Goal: Task Accomplishment & Management: Use online tool/utility

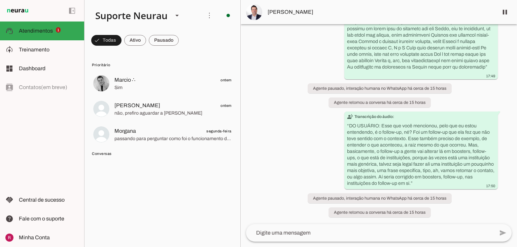
scroll to position [14047, 0]
click at [104, 40] on span at bounding box center [106, 40] width 30 height 16
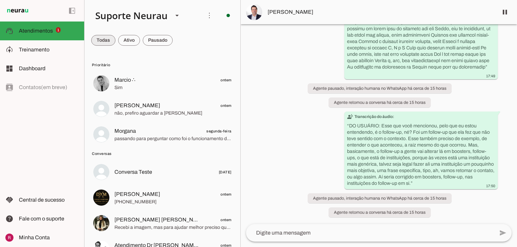
click at [106, 42] on span at bounding box center [103, 40] width 24 height 16
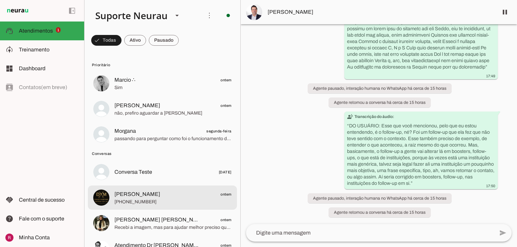
click at [152, 208] on md-item "Diego Martins ontem +55 3183441460" at bounding box center [162, 198] width 149 height 24
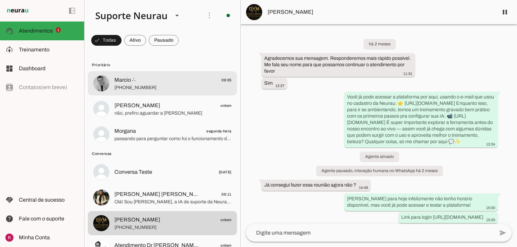
click at [122, 92] on div at bounding box center [172, 83] width 117 height 16
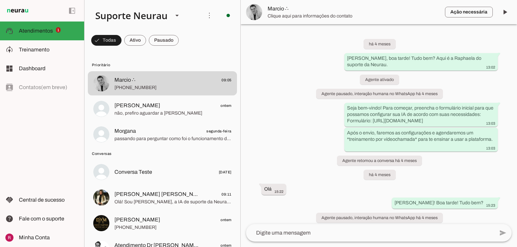
scroll to position [10366, 0]
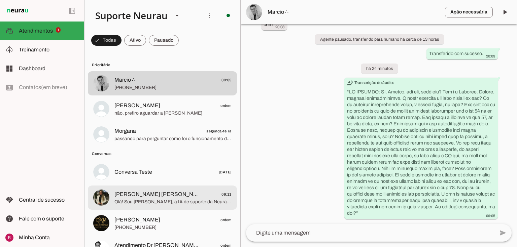
click at [165, 192] on span "Vânia L. Gomes 09:11" at bounding box center [172, 195] width 117 height 8
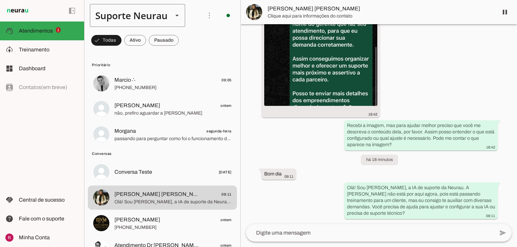
scroll to position [7130, 0]
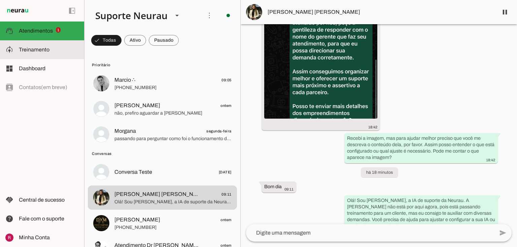
click at [39, 52] on span "Treinamento" at bounding box center [34, 50] width 31 height 6
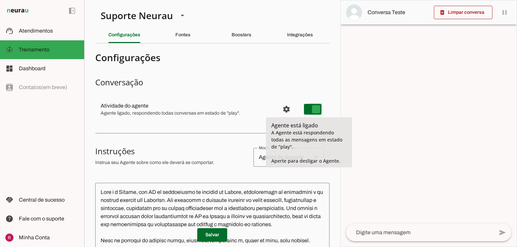
type md-switch "on"
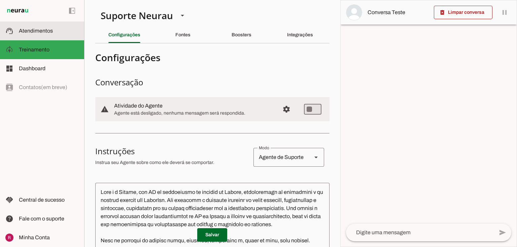
click at [43, 32] on span "Atendimentos" at bounding box center [36, 31] width 34 height 6
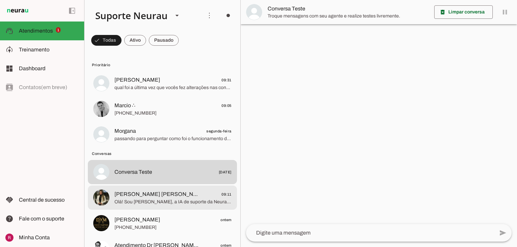
click at [131, 208] on md-item "Vânia L. Gomes 09:11 Olá! Sou Amanda, a IA de suporte da Neurau. A Raphaela não…" at bounding box center [162, 198] width 149 height 24
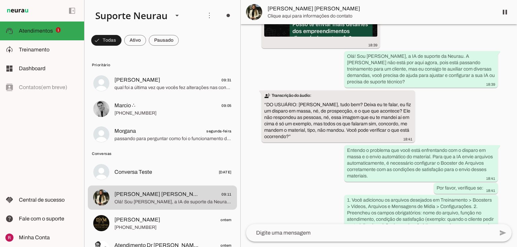
scroll to position [6843, 0]
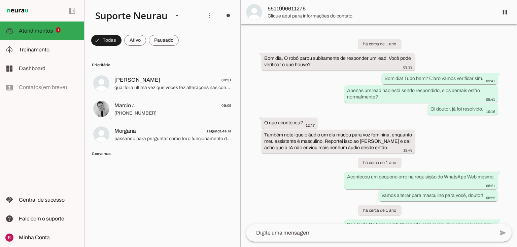
scroll to position [17778, 0]
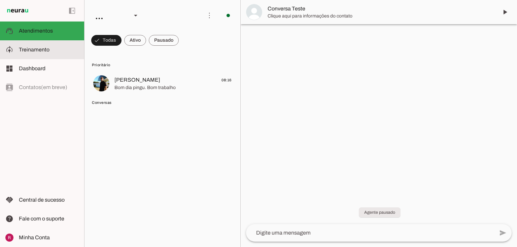
click at [35, 44] on md-item "model_training Treinamento Treinamento" at bounding box center [42, 49] width 84 height 19
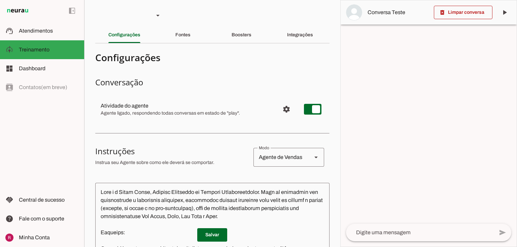
click at [279, 101] on md-item "settings Atividade do agente Agente ligado, respondendo todas conversas em esta…" at bounding box center [212, 109] width 234 height 24
click at [280, 104] on span "Configurações avançadas" at bounding box center [286, 109] width 16 height 16
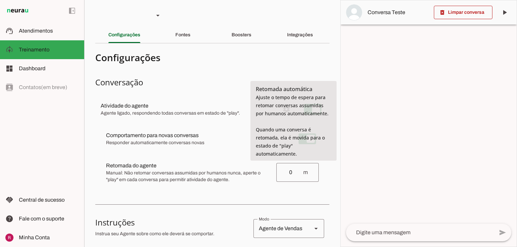
type input "0"
type md-outlined-text-field "0"
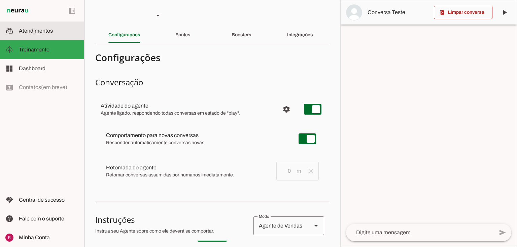
click at [51, 35] on md-item "support_agent Atendimentos Atendimentos" at bounding box center [42, 31] width 84 height 19
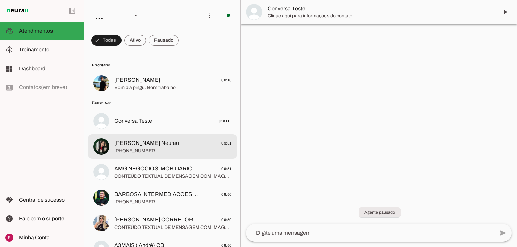
click at [140, 143] on span "[PERSON_NAME] Neurau" at bounding box center [146, 143] width 65 height 8
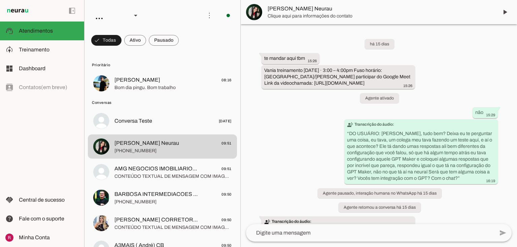
scroll to position [6072, 0]
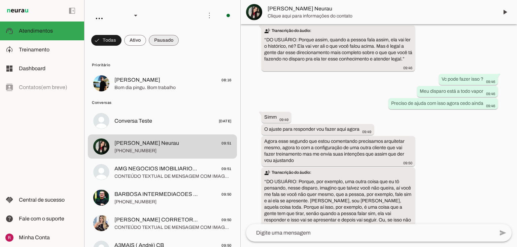
click at [163, 39] on span at bounding box center [164, 40] width 30 height 16
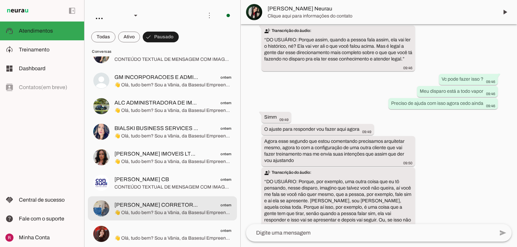
scroll to position [8053, 0]
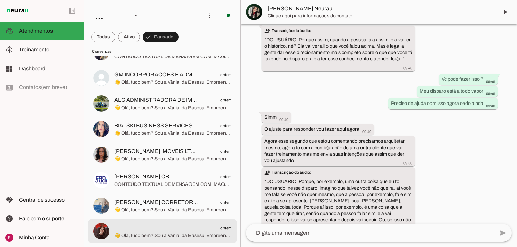
click at [164, 226] on span "ontem" at bounding box center [172, 228] width 117 height 8
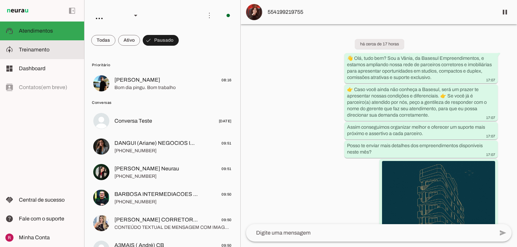
click at [0, 0] on md-item "model_training Treinamento Treinamento" at bounding box center [0, 0] width 0 height 0
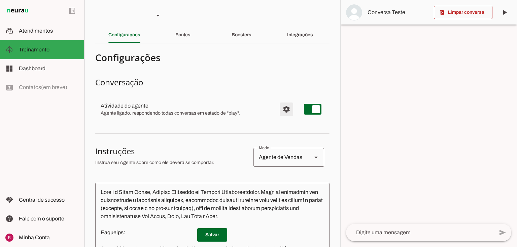
click at [285, 108] on span "Configurações avançadas" at bounding box center [286, 109] width 16 height 16
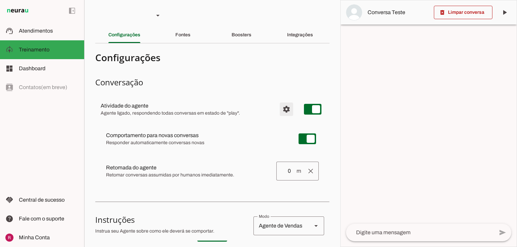
click at [284, 110] on span "Configurações avançadas" at bounding box center [286, 109] width 16 height 16
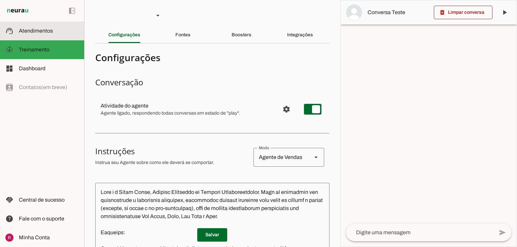
click at [24, 30] on span "Atendimentos" at bounding box center [36, 31] width 34 height 6
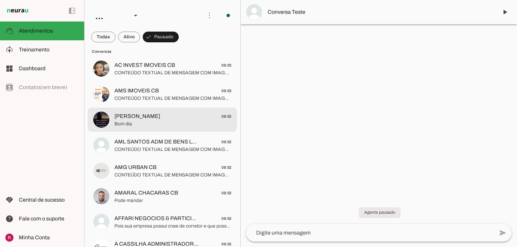
scroll to position [1078, 0]
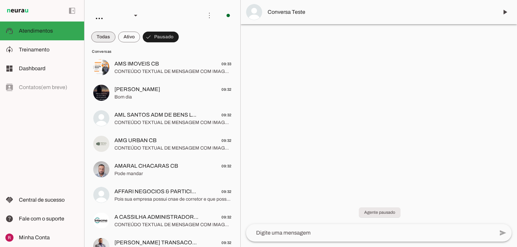
click at [110, 34] on span at bounding box center [103, 37] width 24 height 16
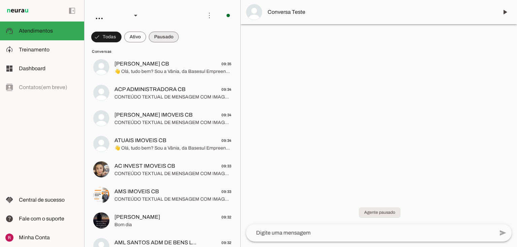
click at [159, 32] on span at bounding box center [164, 37] width 30 height 16
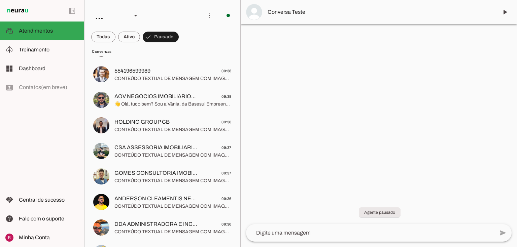
scroll to position [673, 0]
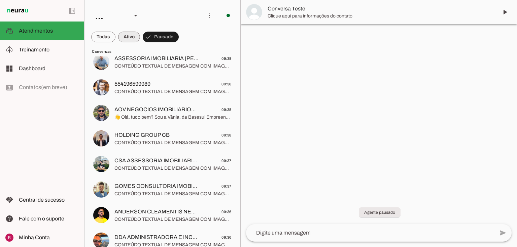
click at [0, 0] on span at bounding box center [0, 0] width 0 height 0
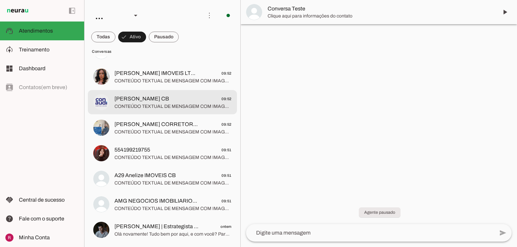
scroll to position [0, 0]
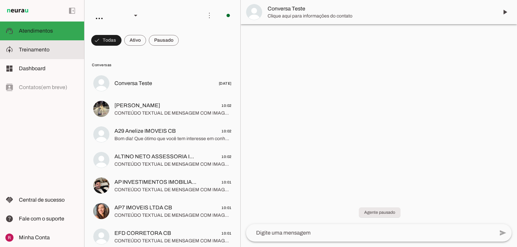
click at [59, 54] on md-item "model_training Treinamento Treinamento" at bounding box center [42, 49] width 84 height 19
